Goal: Task Accomplishment & Management: Manage account settings

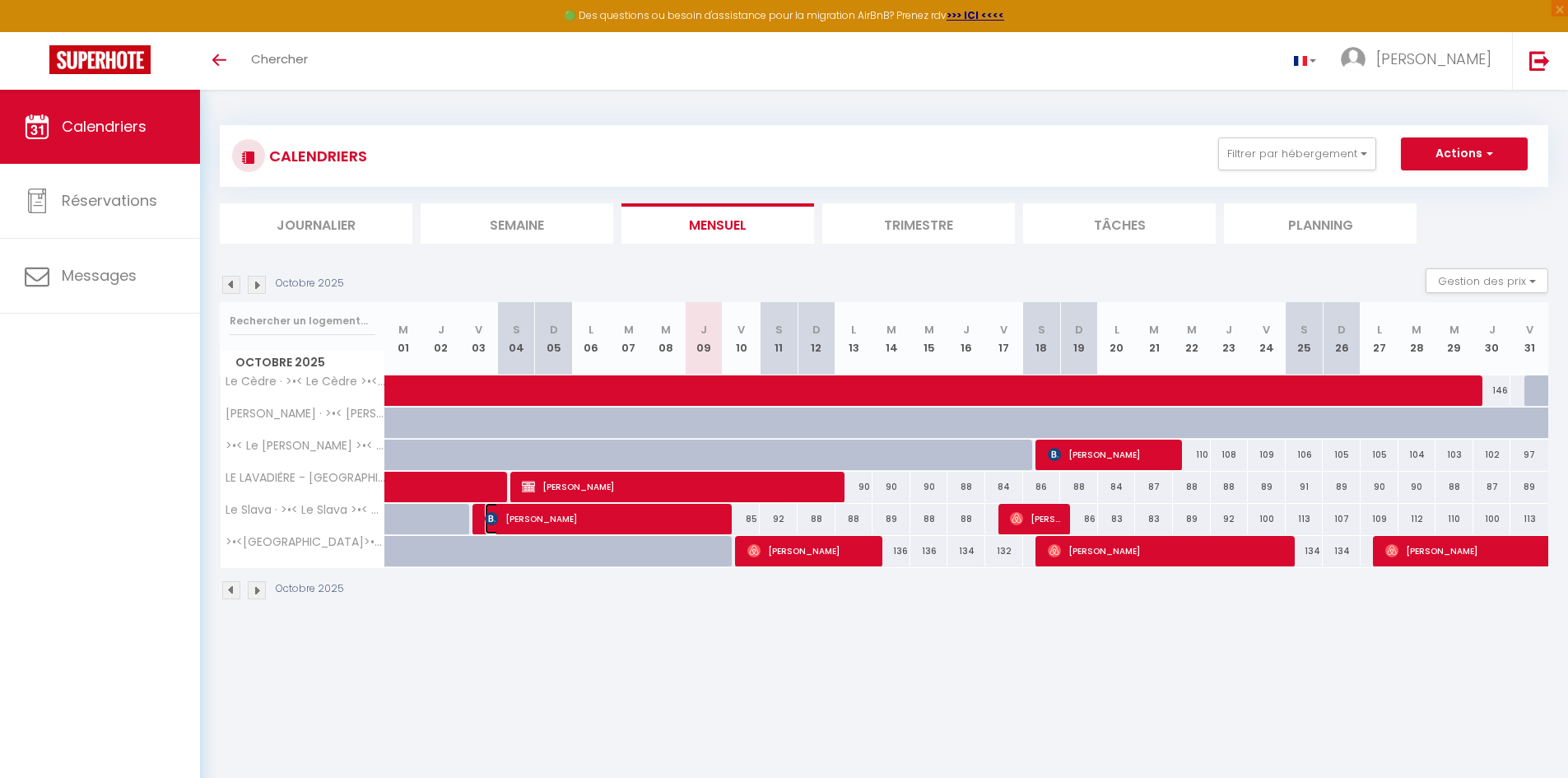
click at [668, 527] on span "[PERSON_NAME]" at bounding box center [604, 518] width 239 height 32
select select "OK"
select select "1"
select select "0"
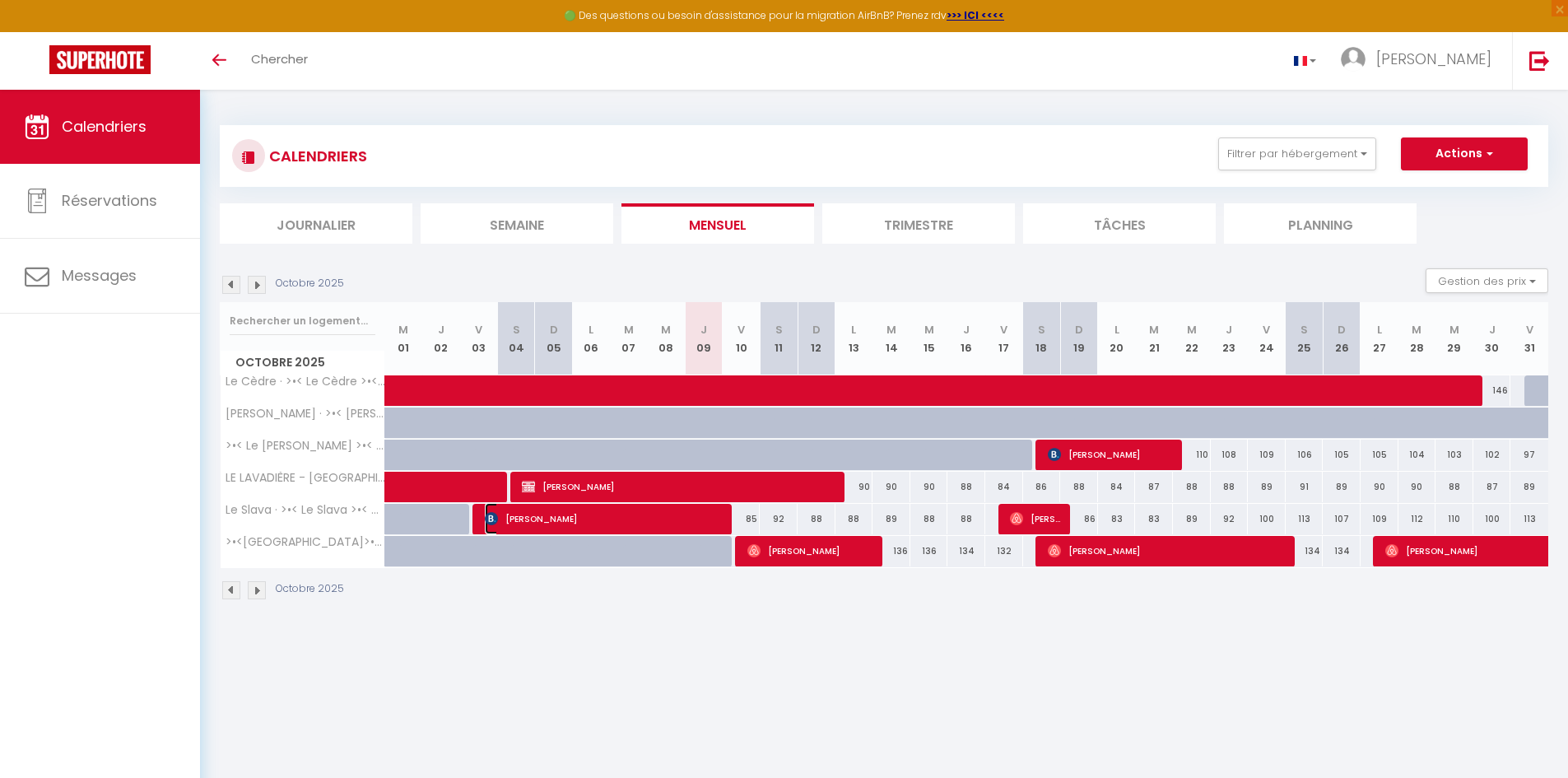
select select "1"
select select
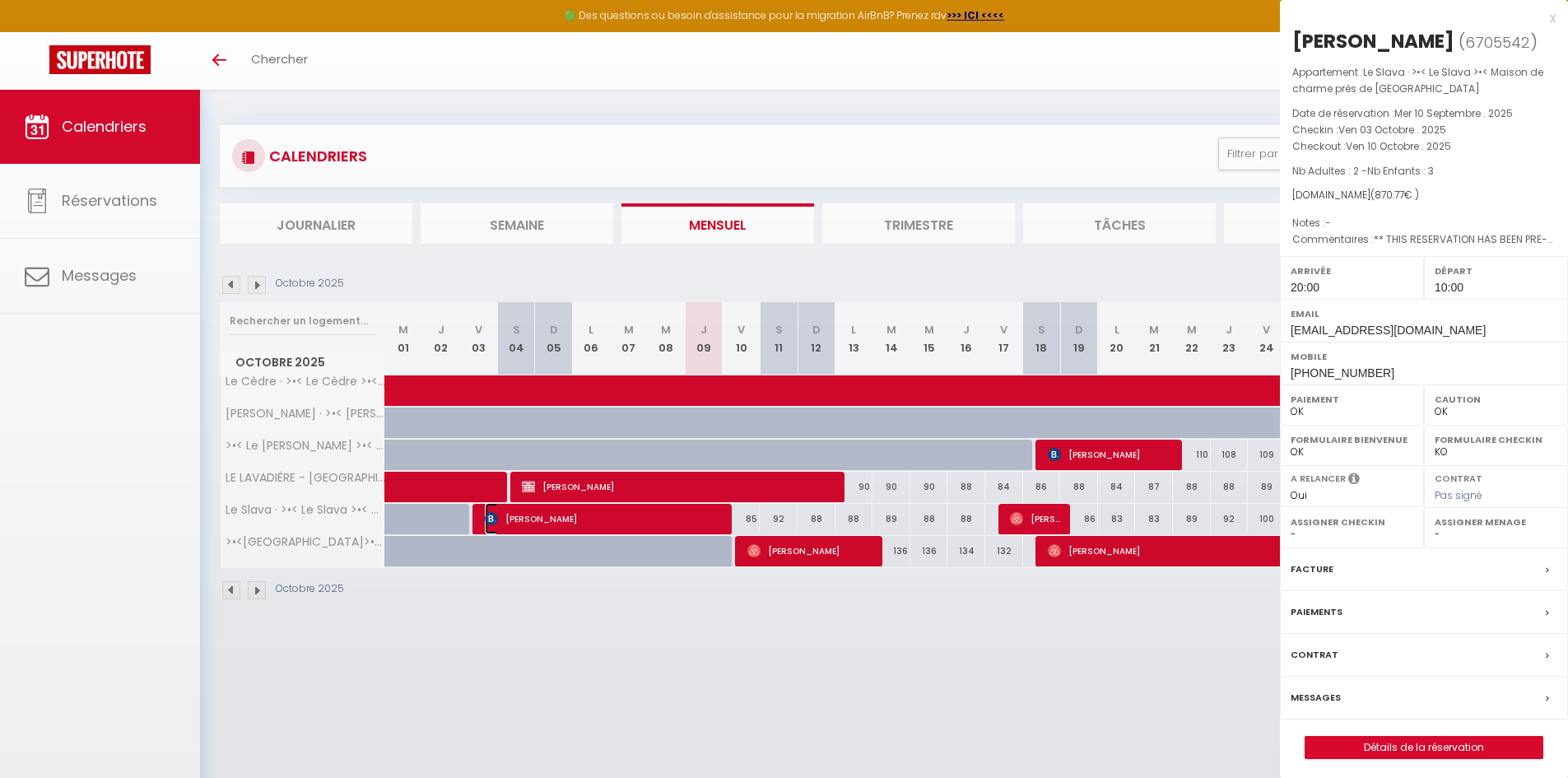
select select "45363"
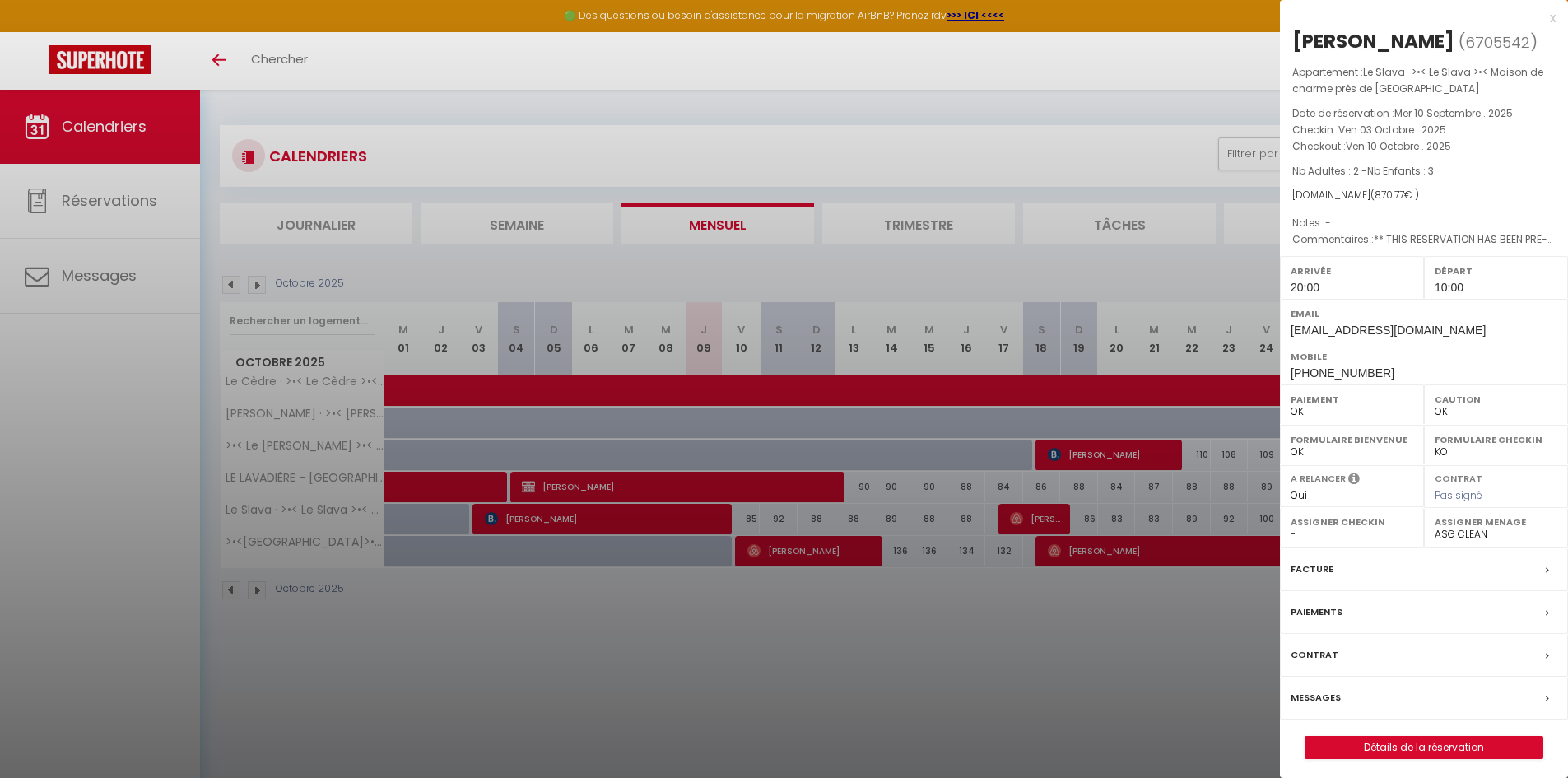
click at [914, 671] on div at bounding box center [784, 389] width 1568 height 778
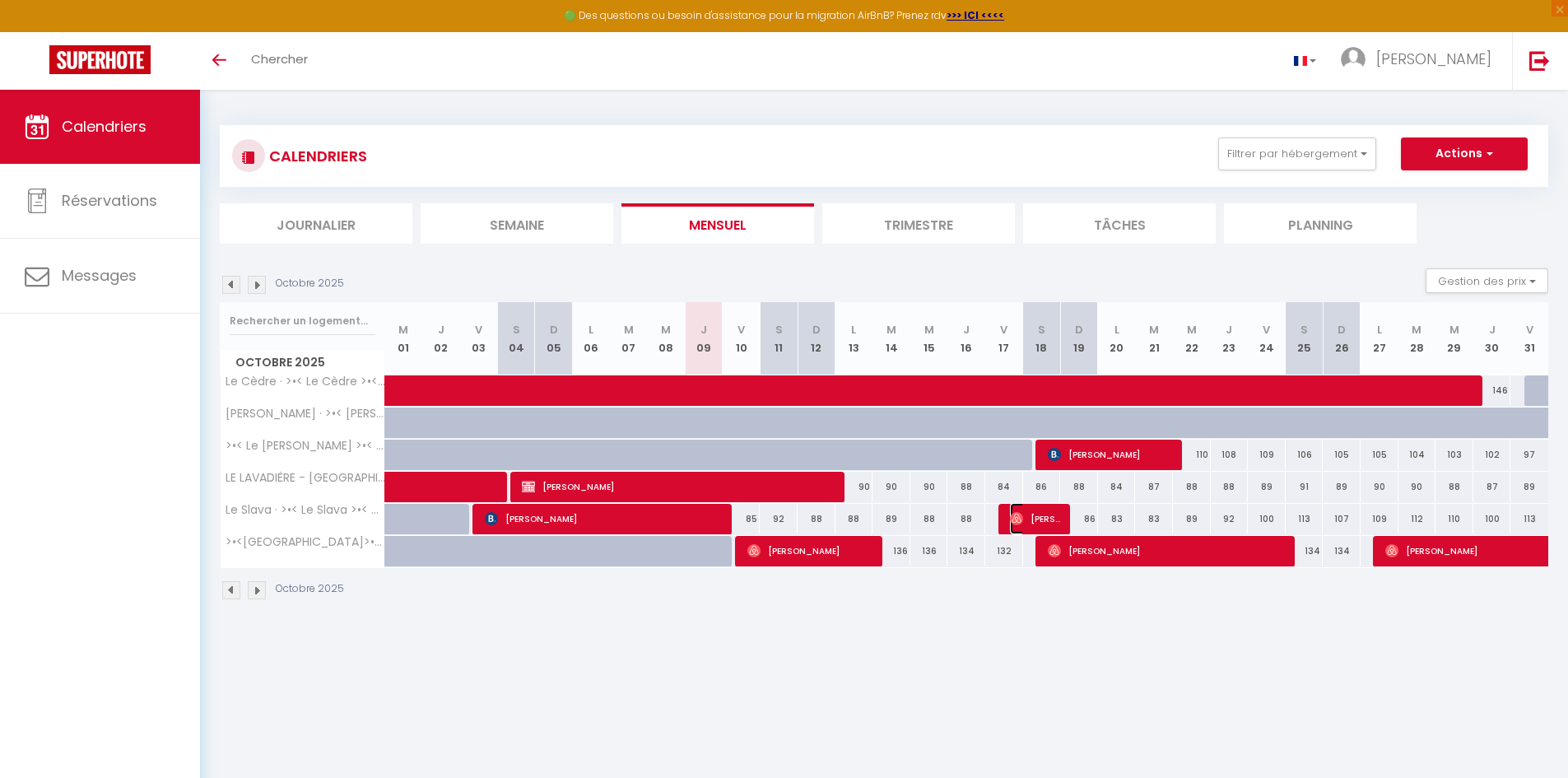
click at [1053, 525] on span "[PERSON_NAME]" at bounding box center [1035, 518] width 50 height 32
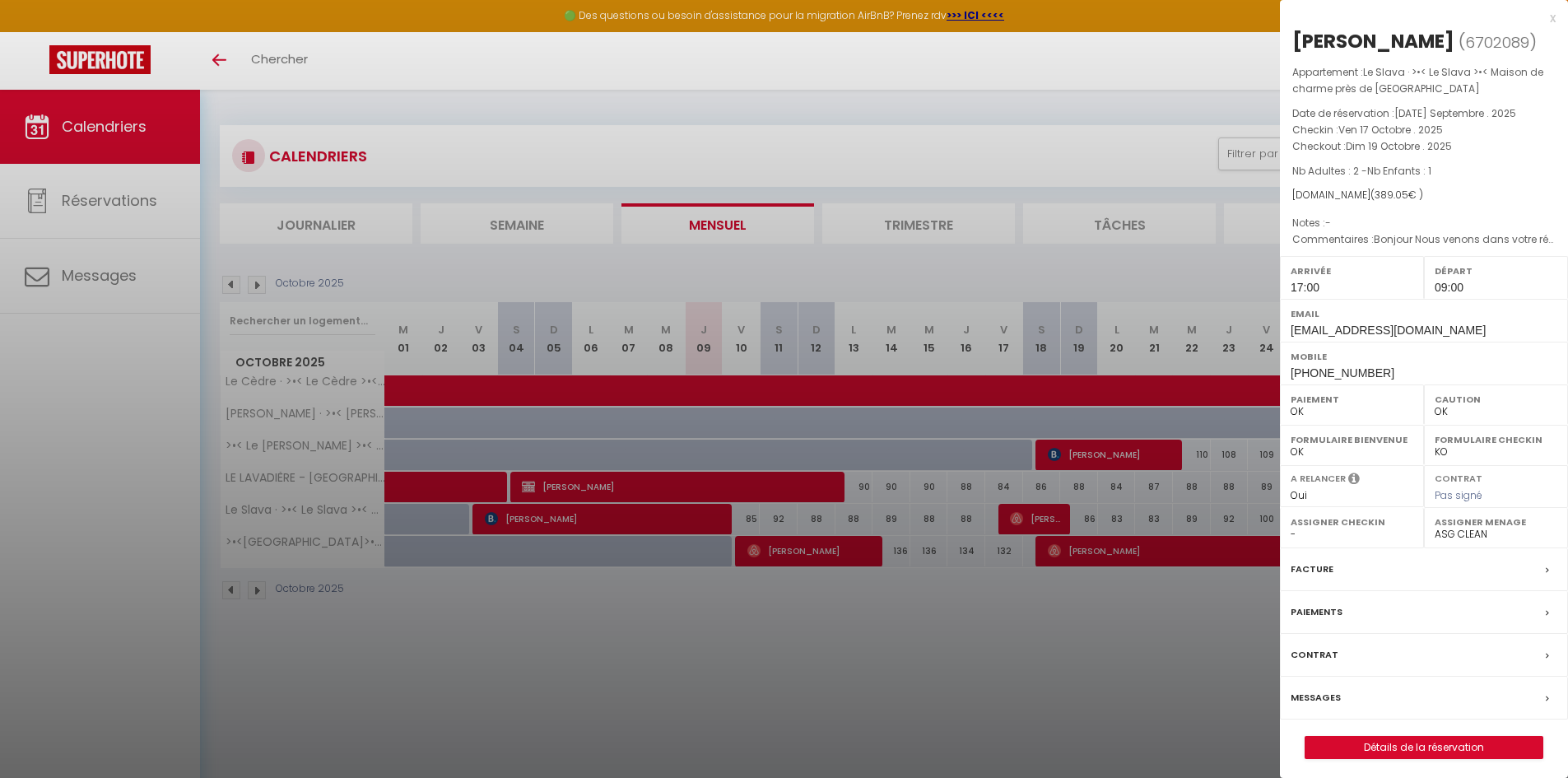
click at [1144, 683] on div at bounding box center [784, 389] width 1568 height 778
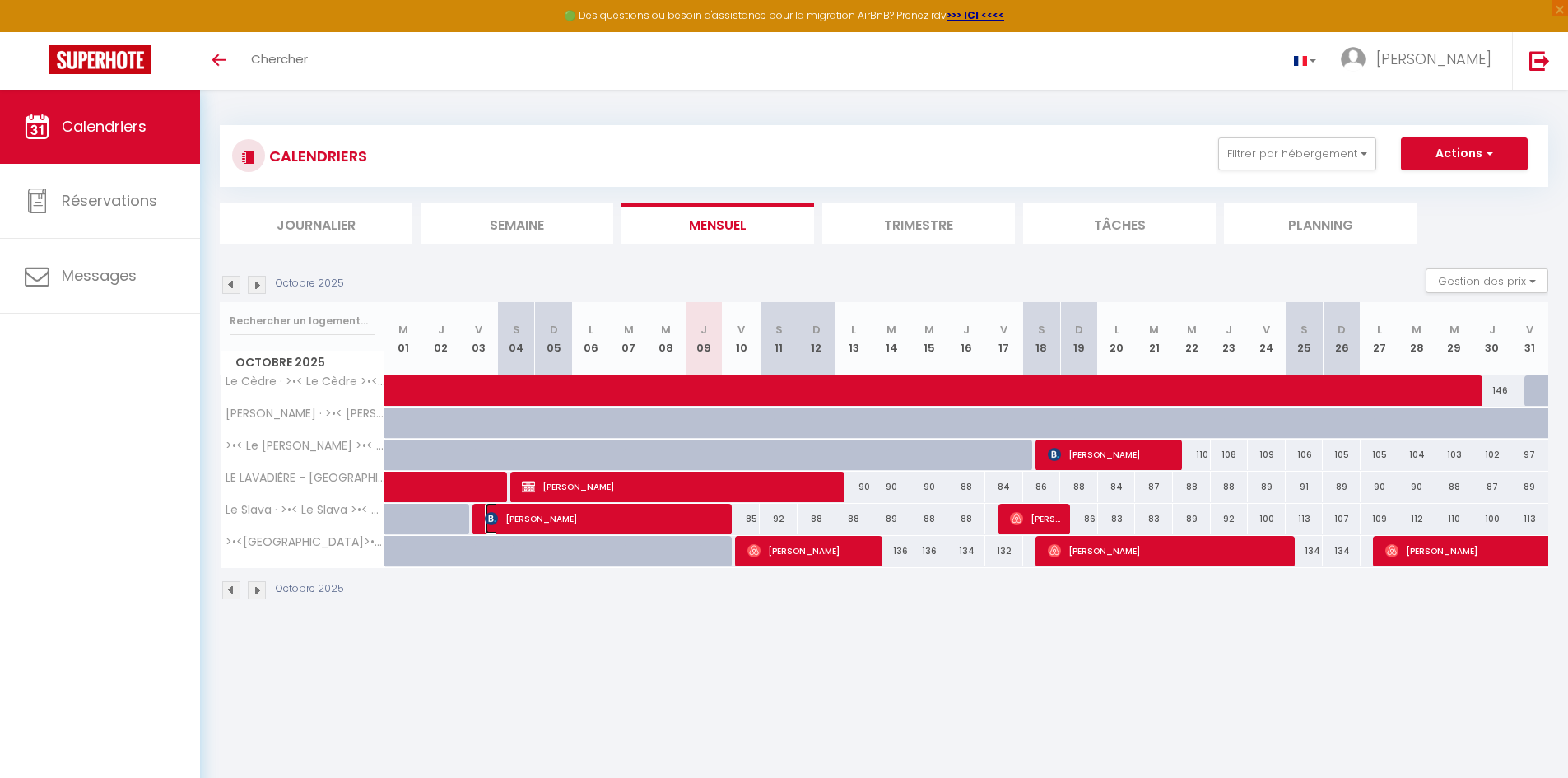
click at [682, 519] on span "[PERSON_NAME]" at bounding box center [604, 518] width 239 height 32
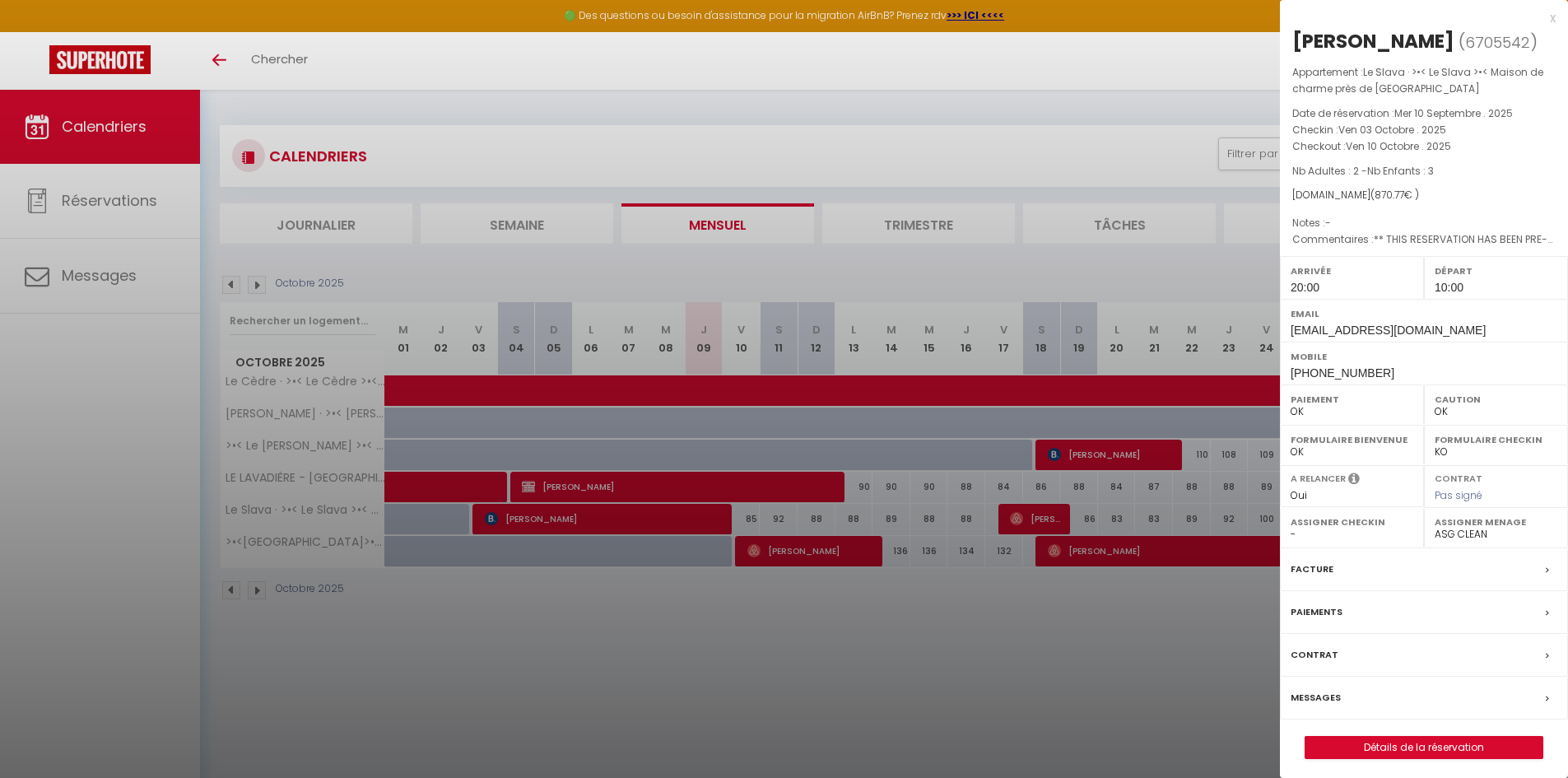
click at [1021, 689] on div at bounding box center [784, 389] width 1568 height 778
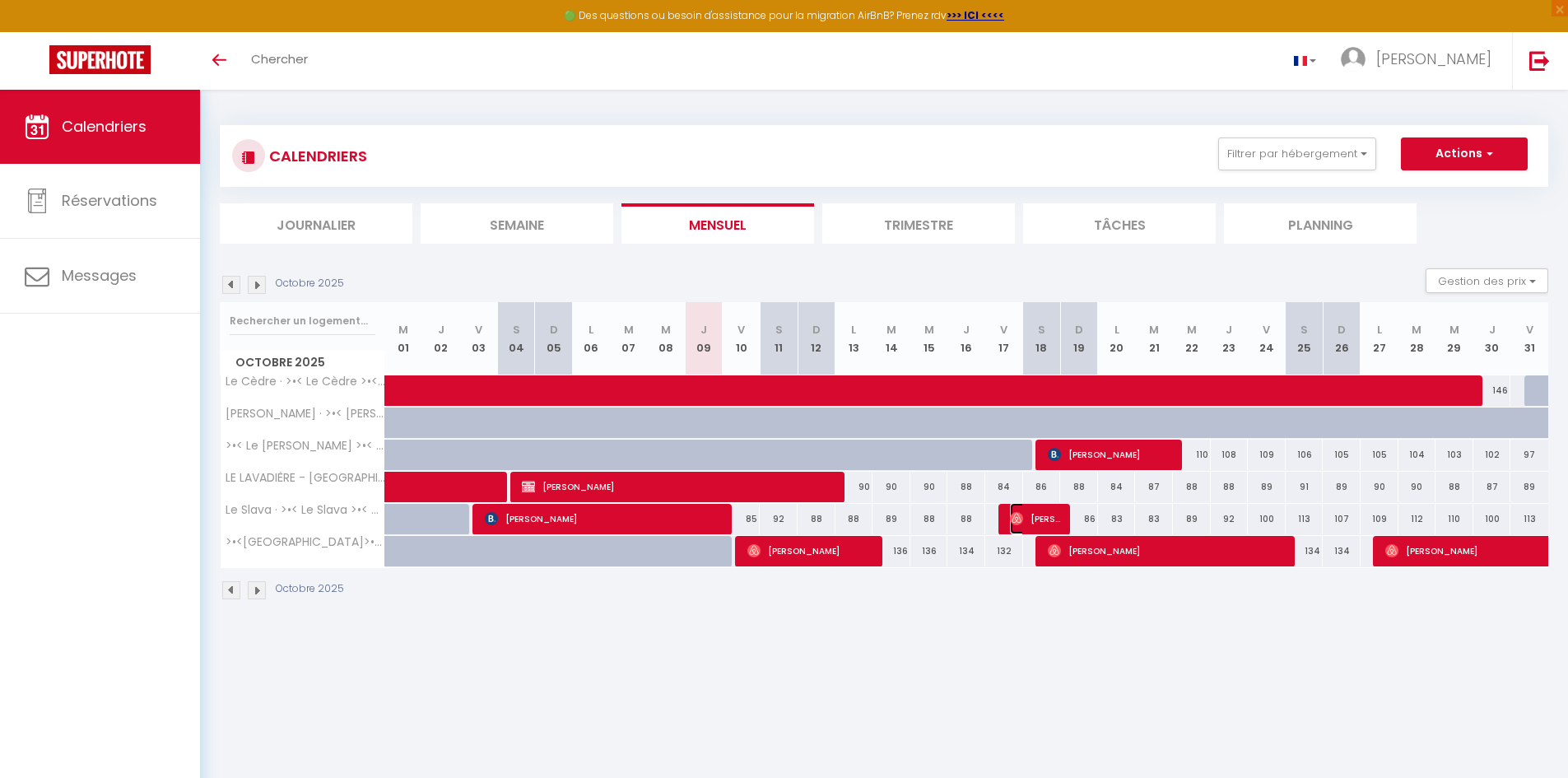
click at [1026, 520] on span "[PERSON_NAME]" at bounding box center [1035, 518] width 50 height 32
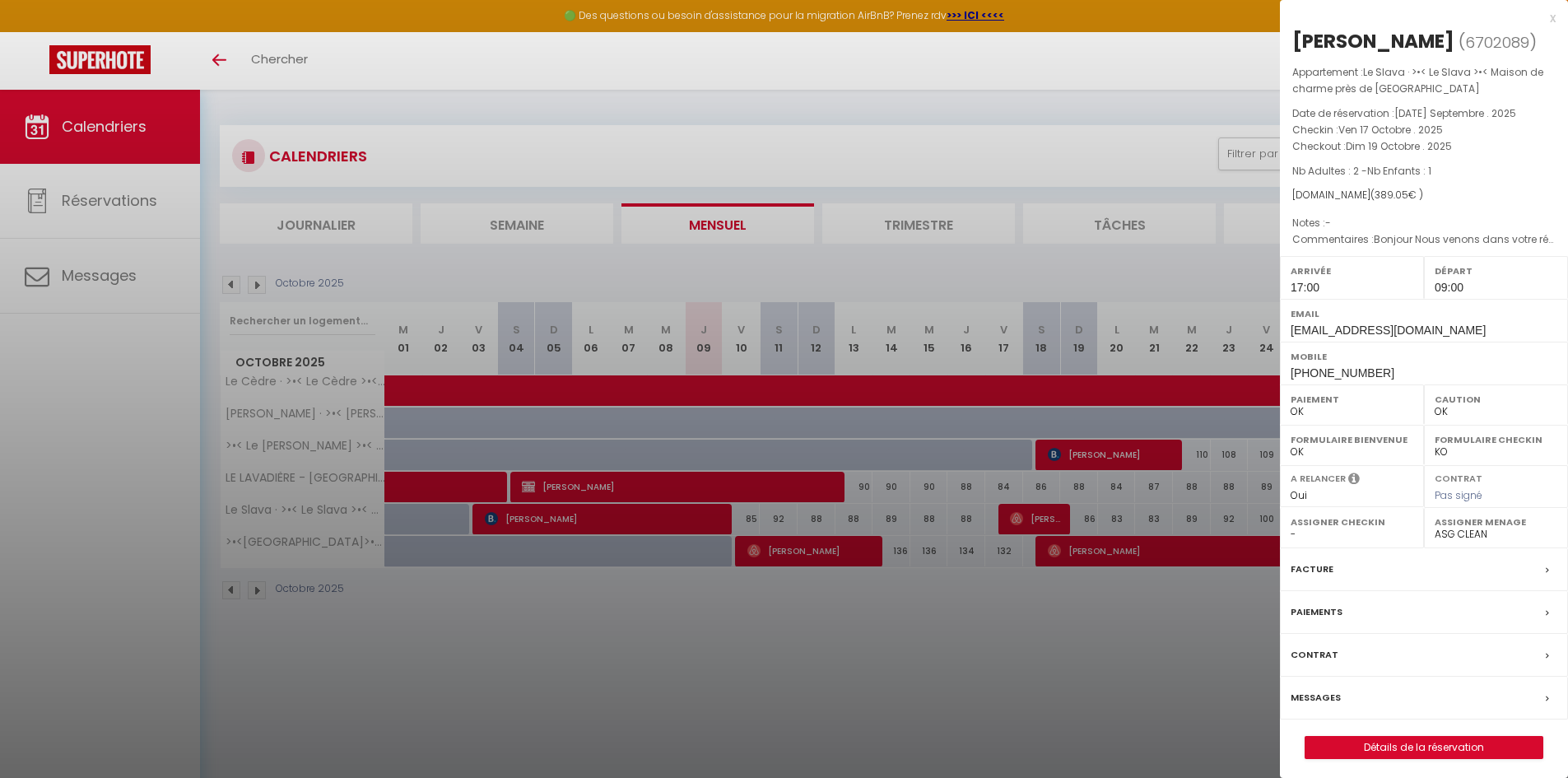
click at [1052, 650] on div at bounding box center [784, 389] width 1568 height 778
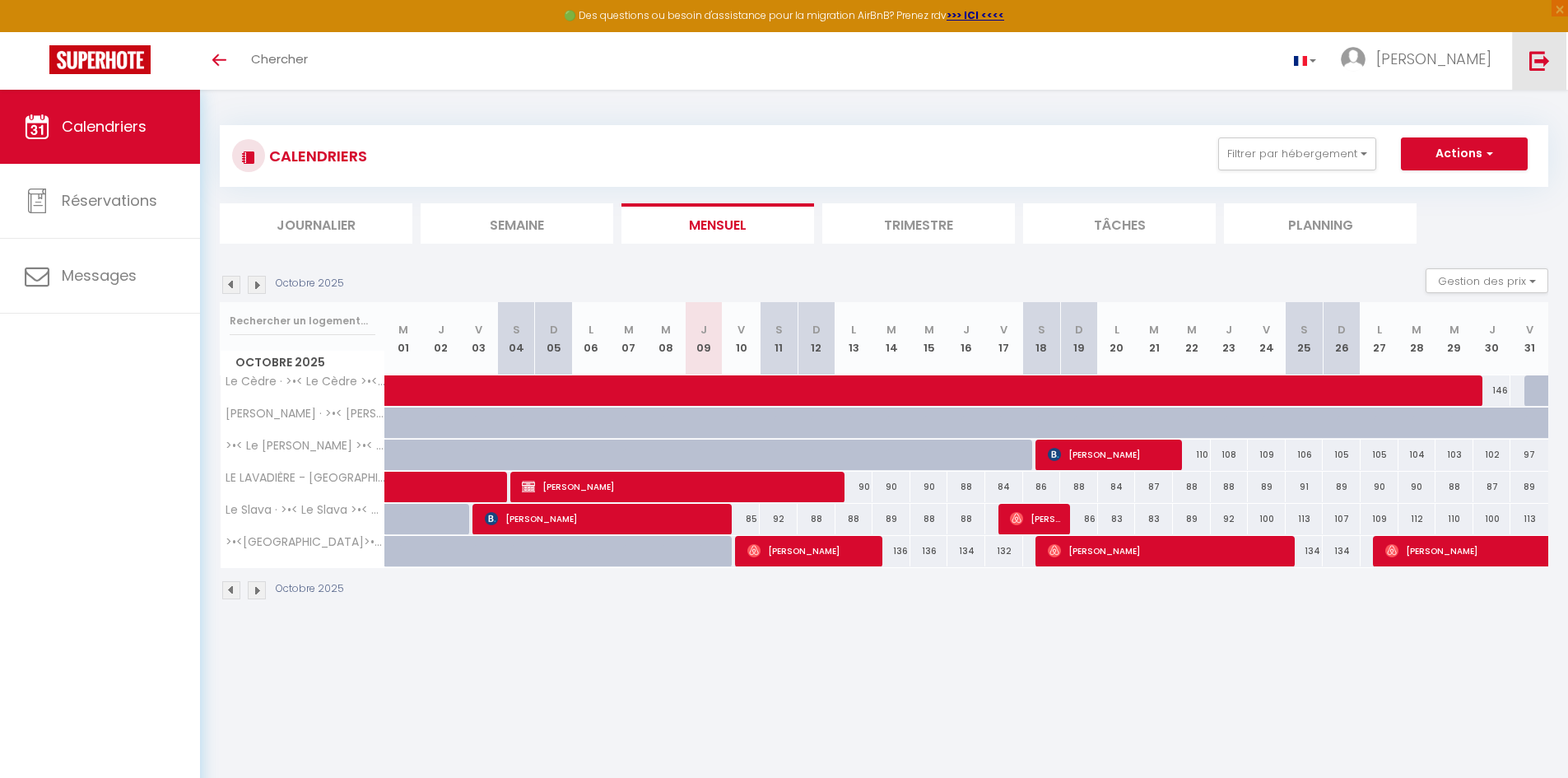
click at [1533, 61] on img at bounding box center [1540, 61] width 20 height 20
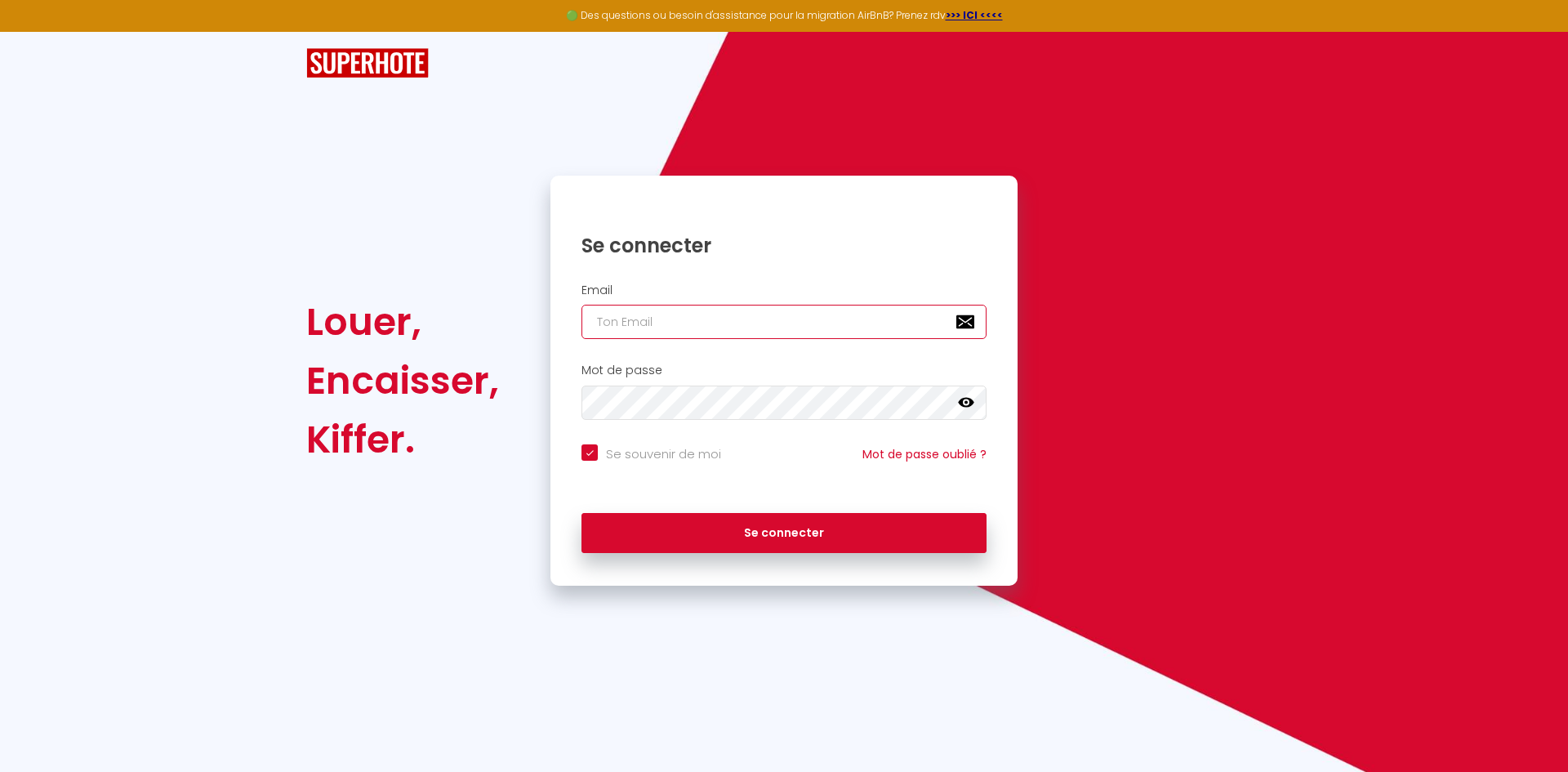
type input "[EMAIL_ADDRESS][DOMAIN_NAME]"
checkbox input "true"
click at [784, 320] on input "[EMAIL_ADDRESS][DOMAIN_NAME]" at bounding box center [784, 321] width 405 height 35
type input "[PERSON_NAME][EMAIL_ADDRESS][DOMAIN_NAME]"
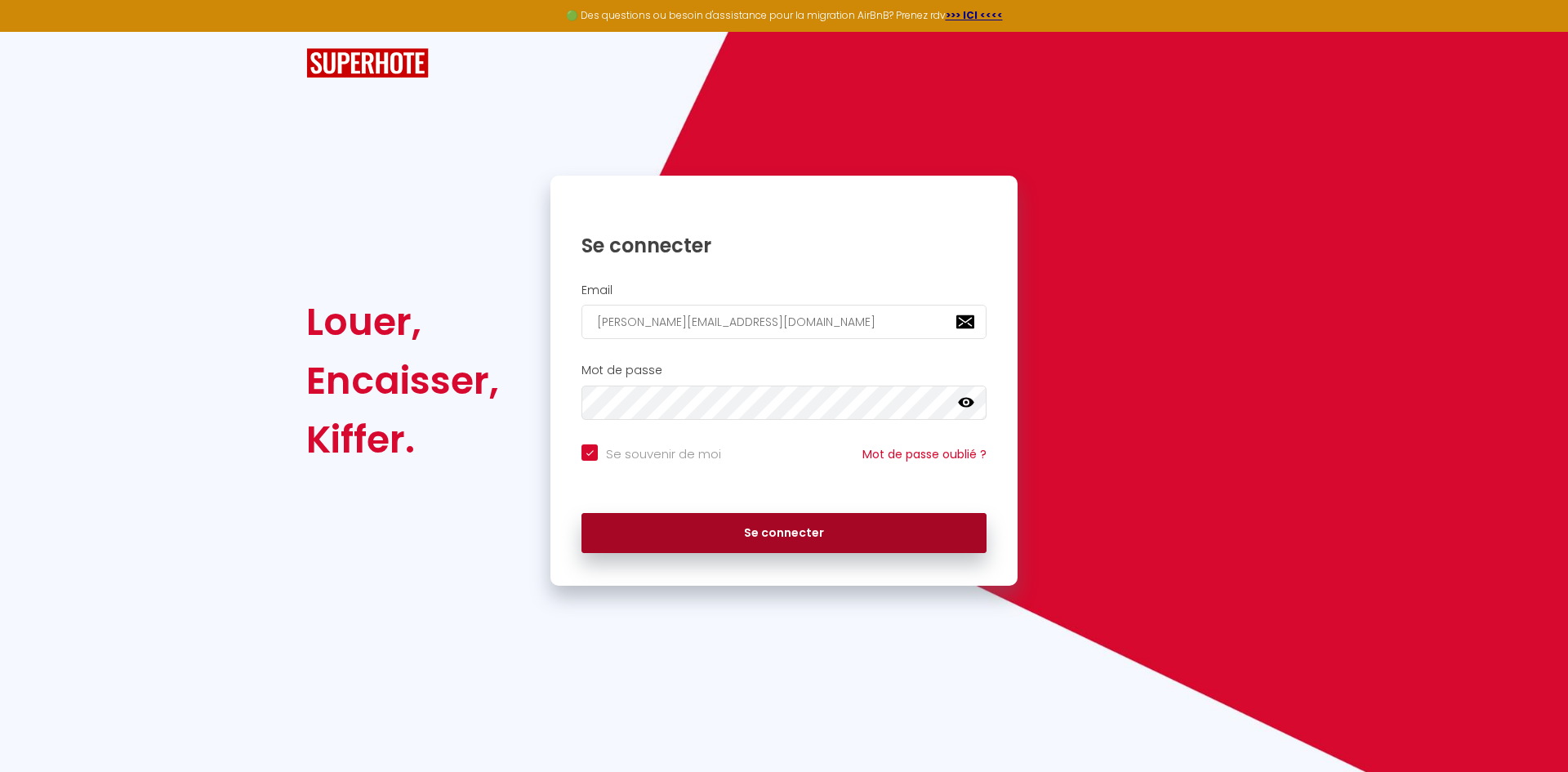
click at [780, 531] on button "Se connecter" at bounding box center [784, 534] width 405 height 41
checkbox input "true"
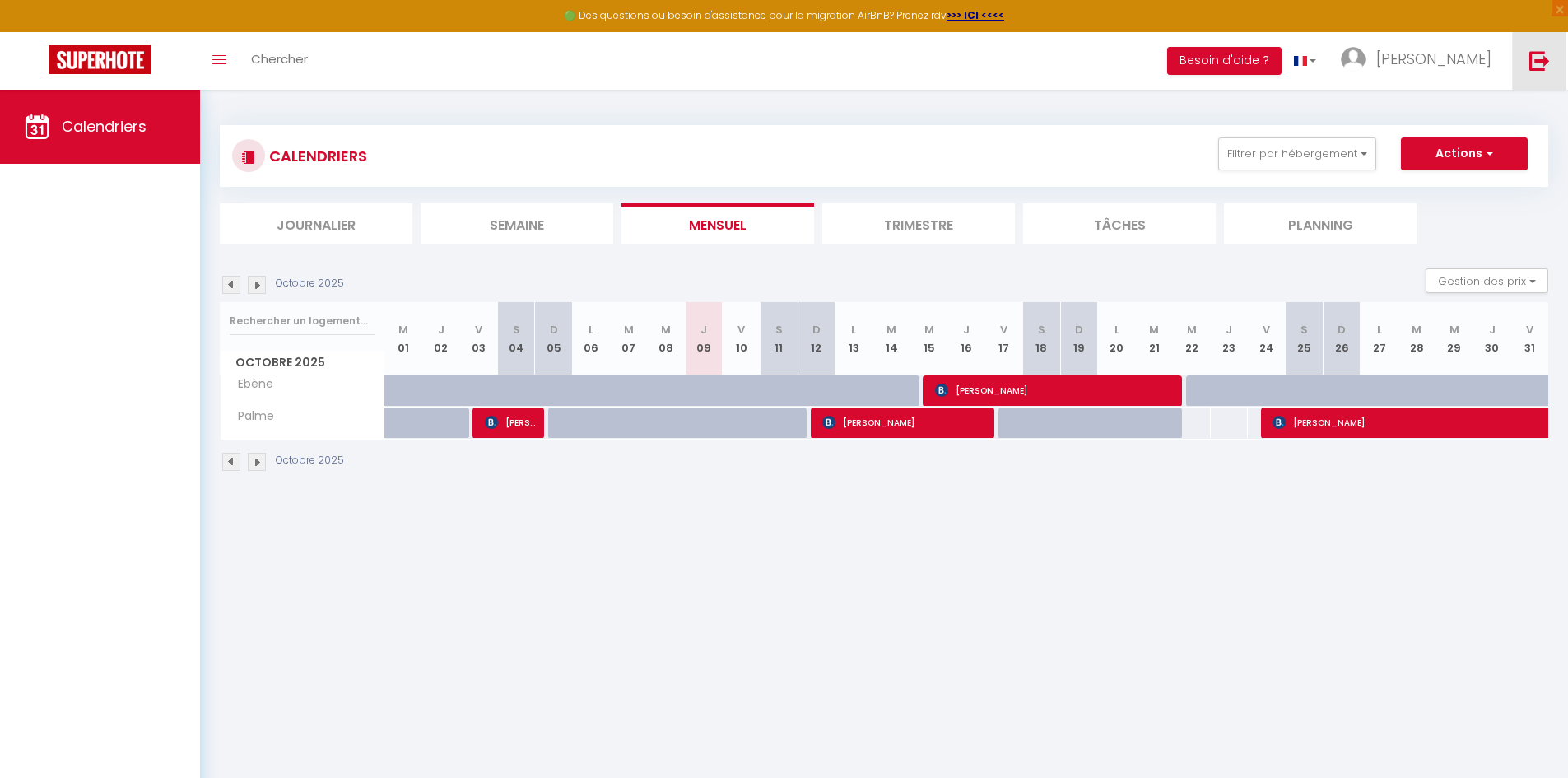
click at [1516, 55] on link at bounding box center [1540, 61] width 55 height 58
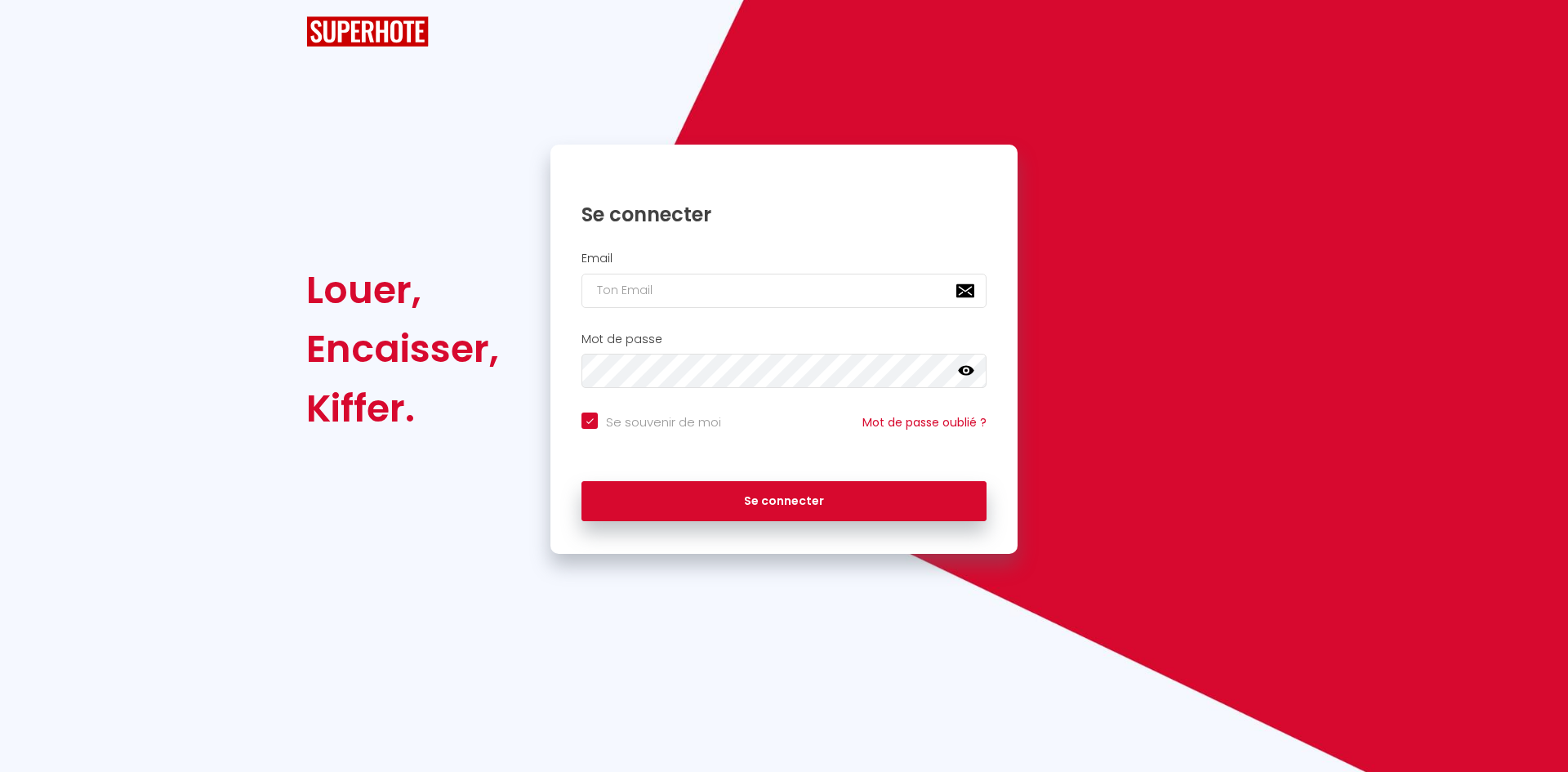
checkbox input "true"
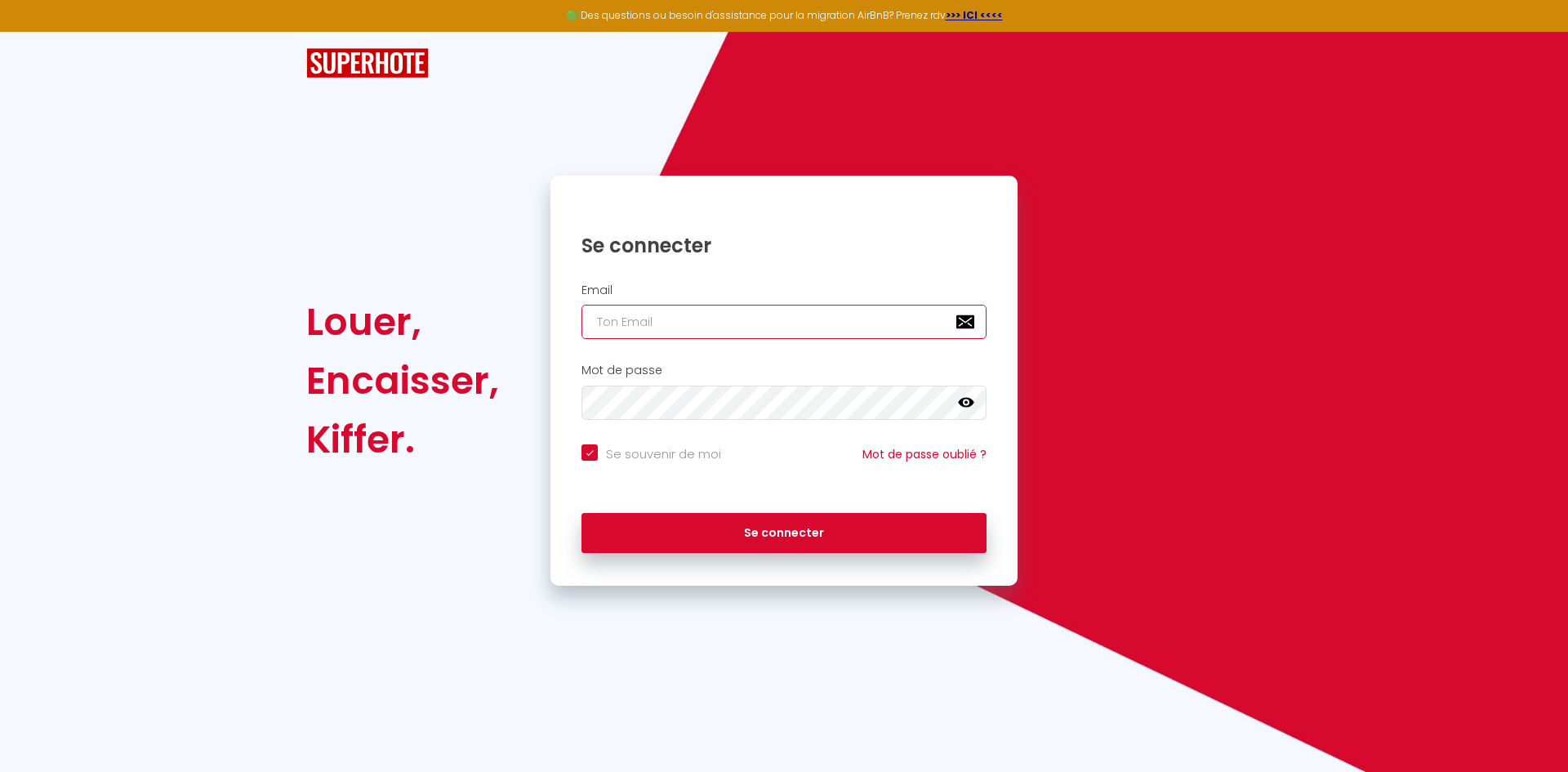
type input "[PERSON_NAME][EMAIL_ADDRESS][DOMAIN_NAME]"
checkbox input "true"
click at [864, 313] on input "[PERSON_NAME][EMAIL_ADDRESS][DOMAIN_NAME]" at bounding box center [784, 321] width 405 height 35
type input "[EMAIL_ADDRESS][DOMAIN_NAME]"
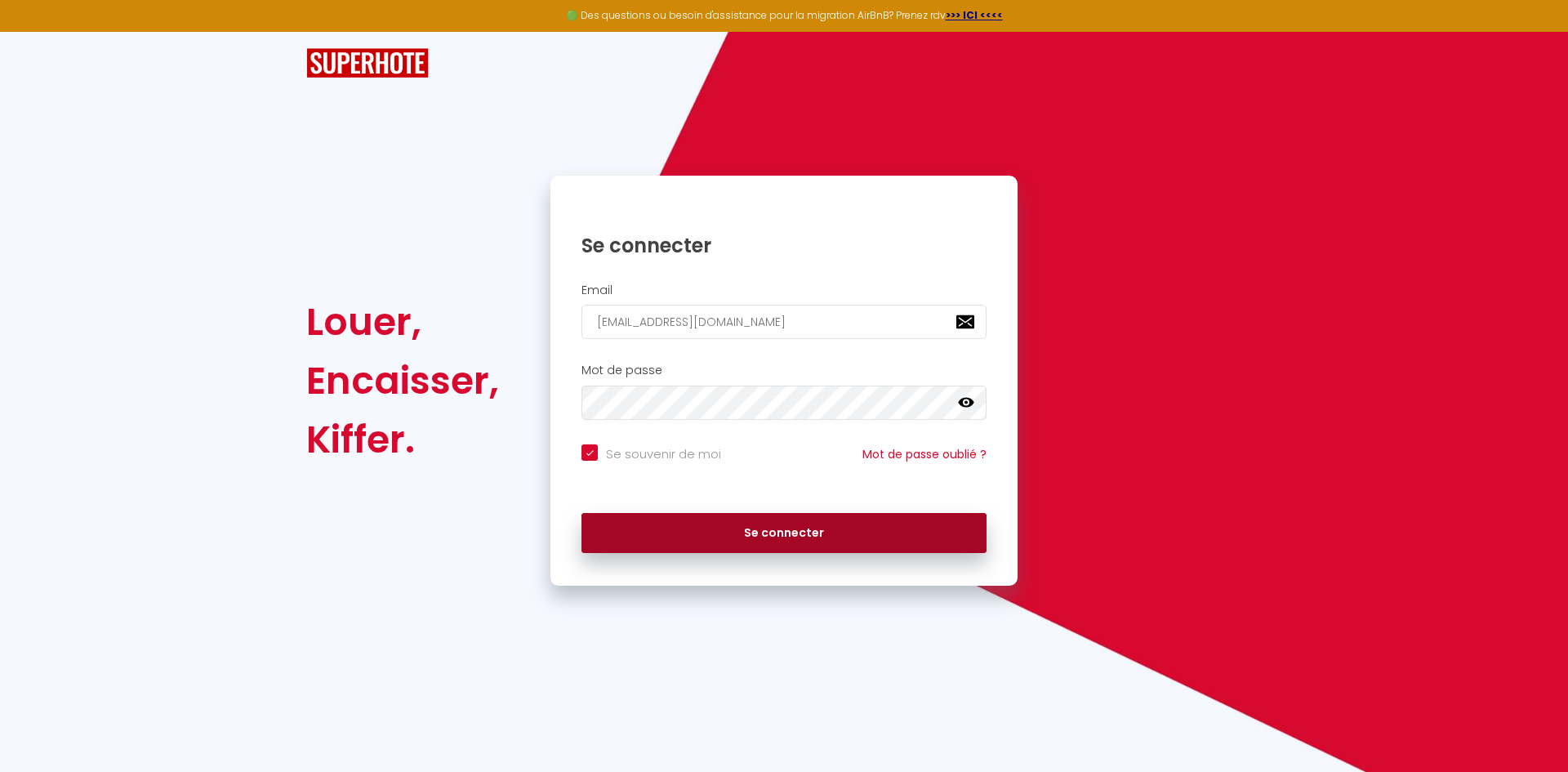
click at [757, 541] on button "Se connecter" at bounding box center [784, 534] width 405 height 41
checkbox input "true"
